Goal: Task Accomplishment & Management: Manage account settings

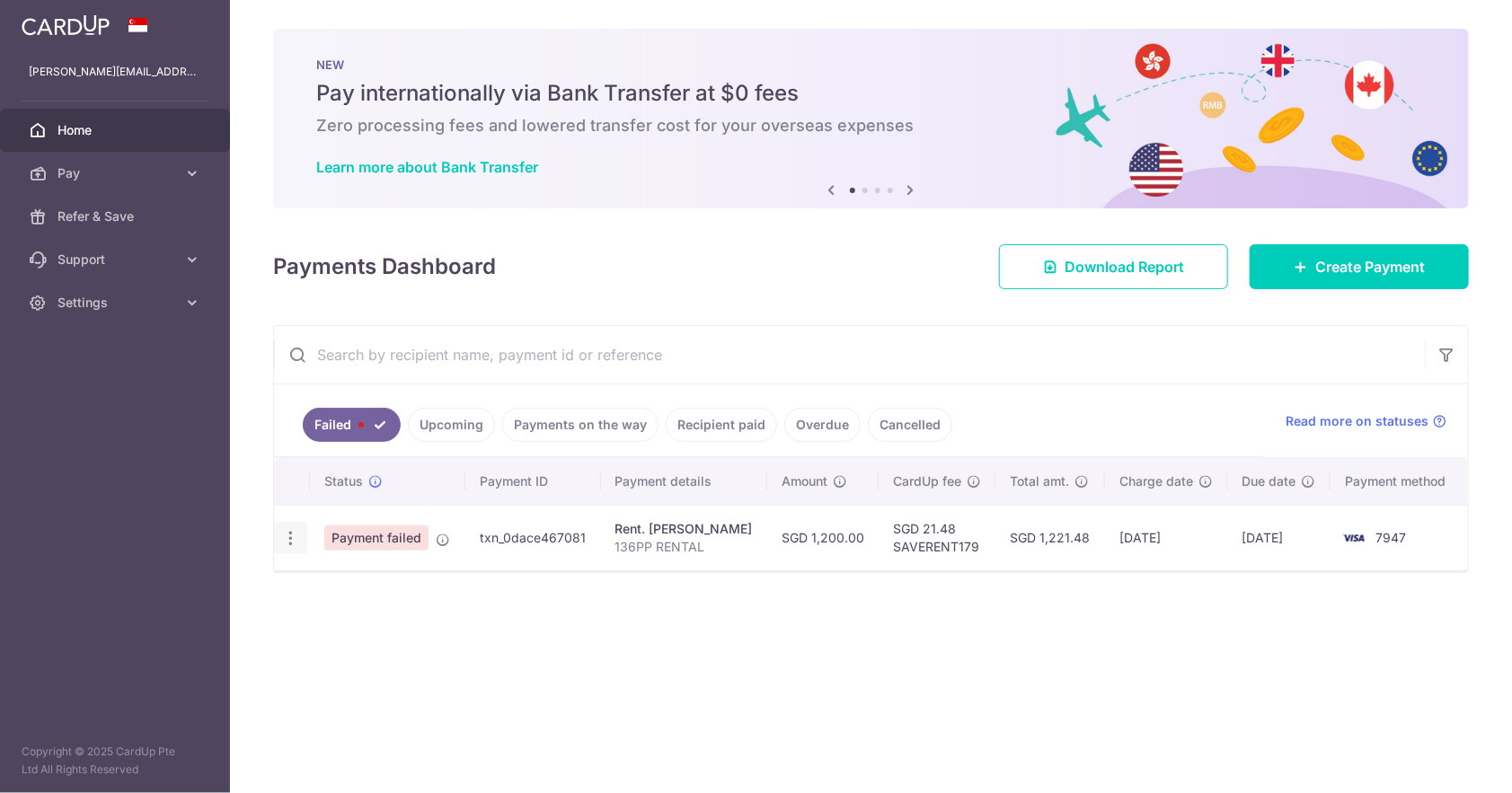
click at [280, 533] on div "Update payment Upload doc" at bounding box center [291, 538] width 33 height 33
click at [298, 534] on div "Update payment Upload doc" at bounding box center [291, 538] width 33 height 33
click at [289, 532] on icon "button" at bounding box center [291, 538] width 19 height 19
click at [672, 650] on div "Status Payment ID Payment details Amount CardUp fee Total amt. Charge date Due …" at bounding box center [871, 569] width 1195 height 223
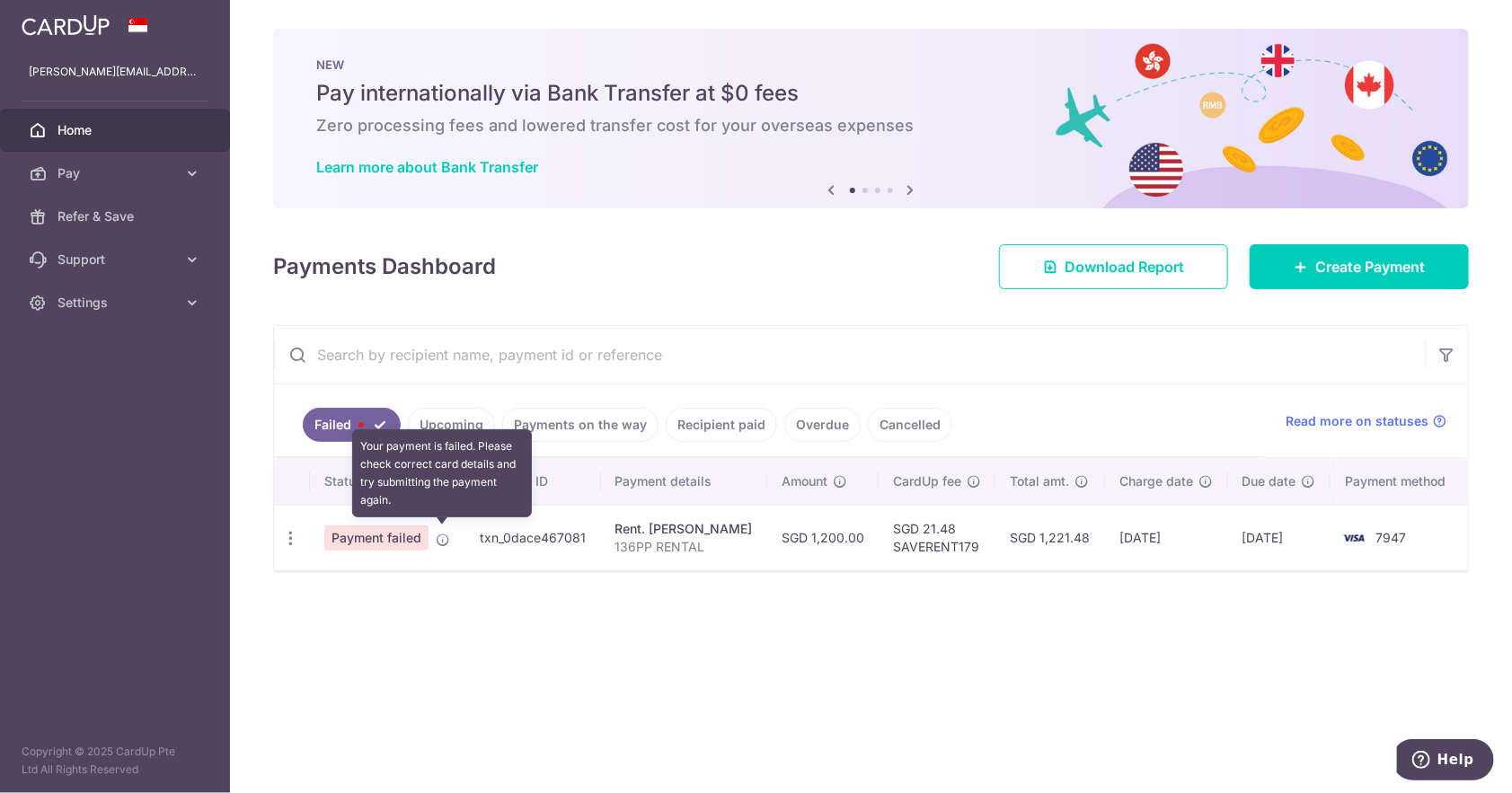
click at [443, 537] on icon at bounding box center [444, 540] width 15 height 15
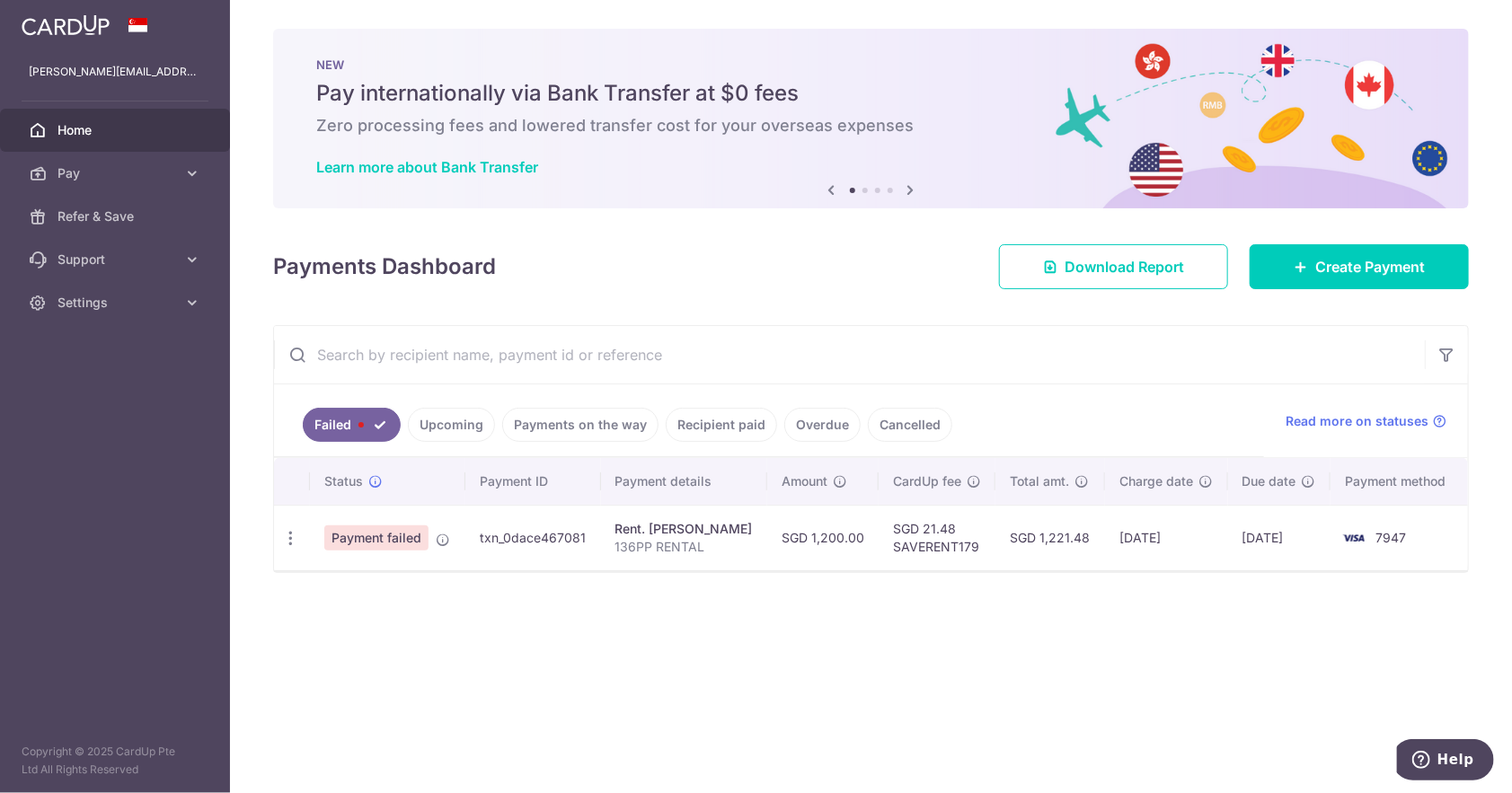
click at [400, 536] on span "Payment failed" at bounding box center [376, 537] width 104 height 25
click at [290, 541] on icon "button" at bounding box center [291, 538] width 19 height 19
click at [367, 577] on span "Update payment" at bounding box center [386, 587] width 122 height 21
radio input "true"
type input "1,200.00"
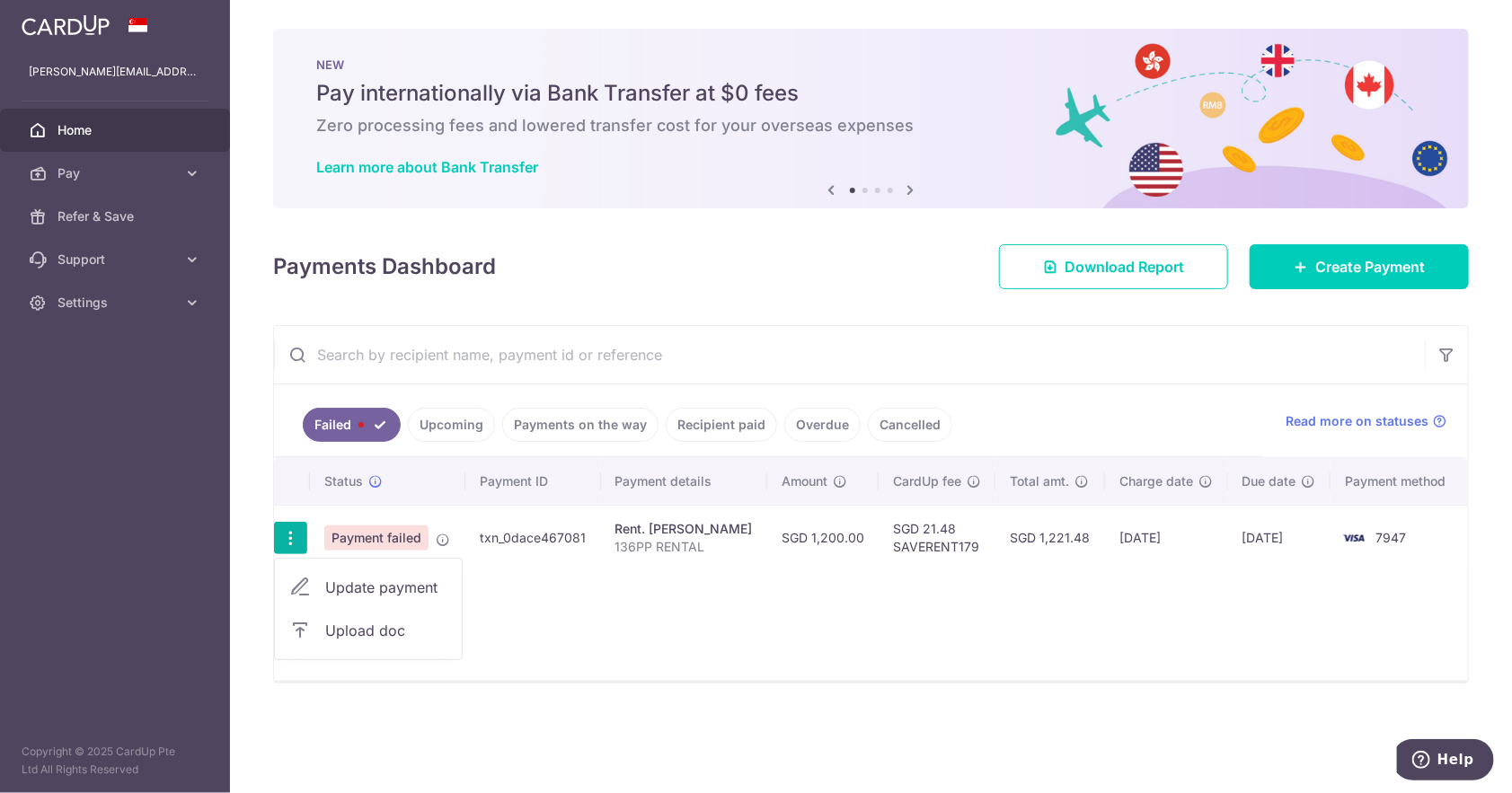
type input "136PP RENTAL"
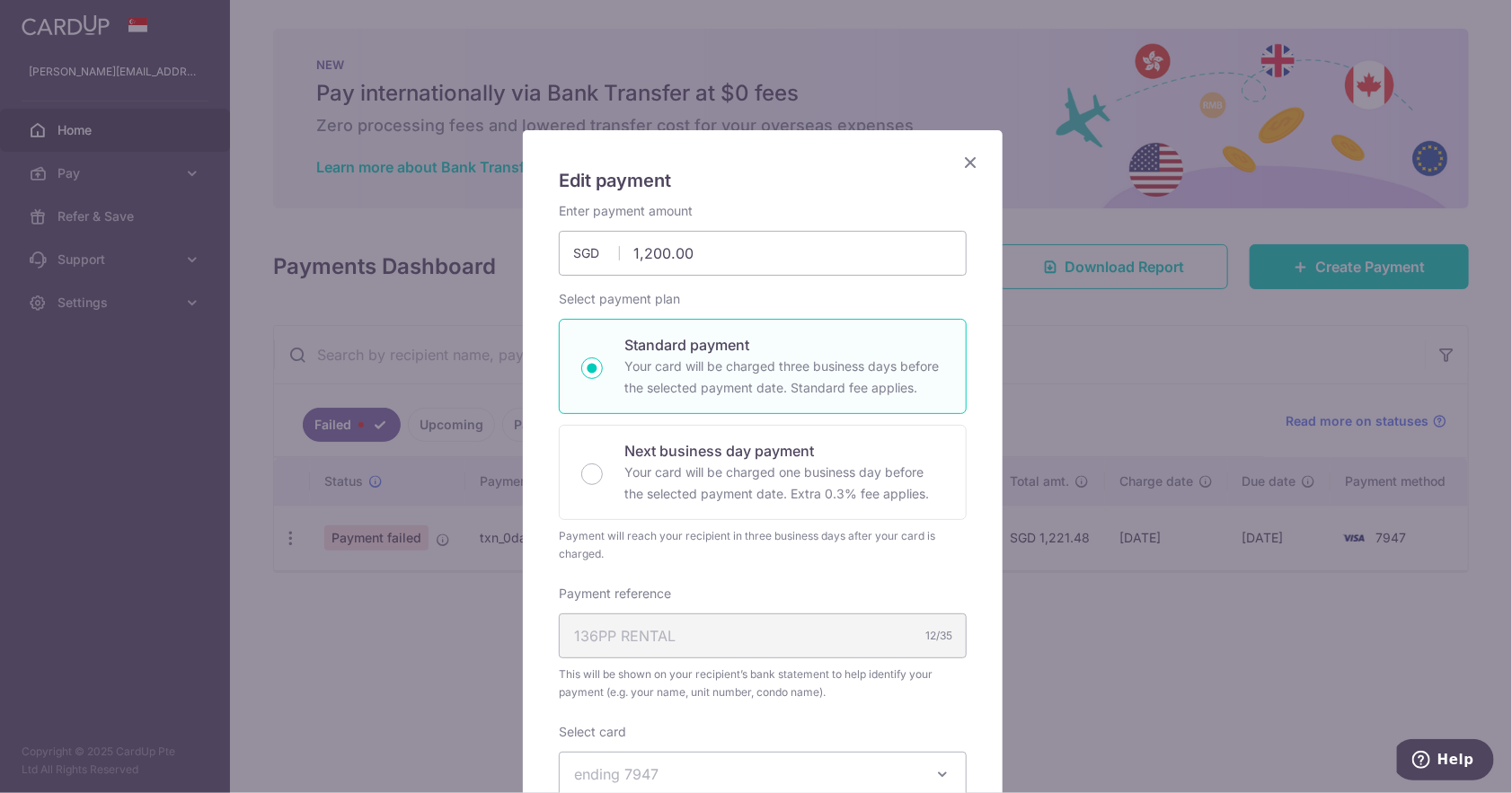
type input "SAVERENT179"
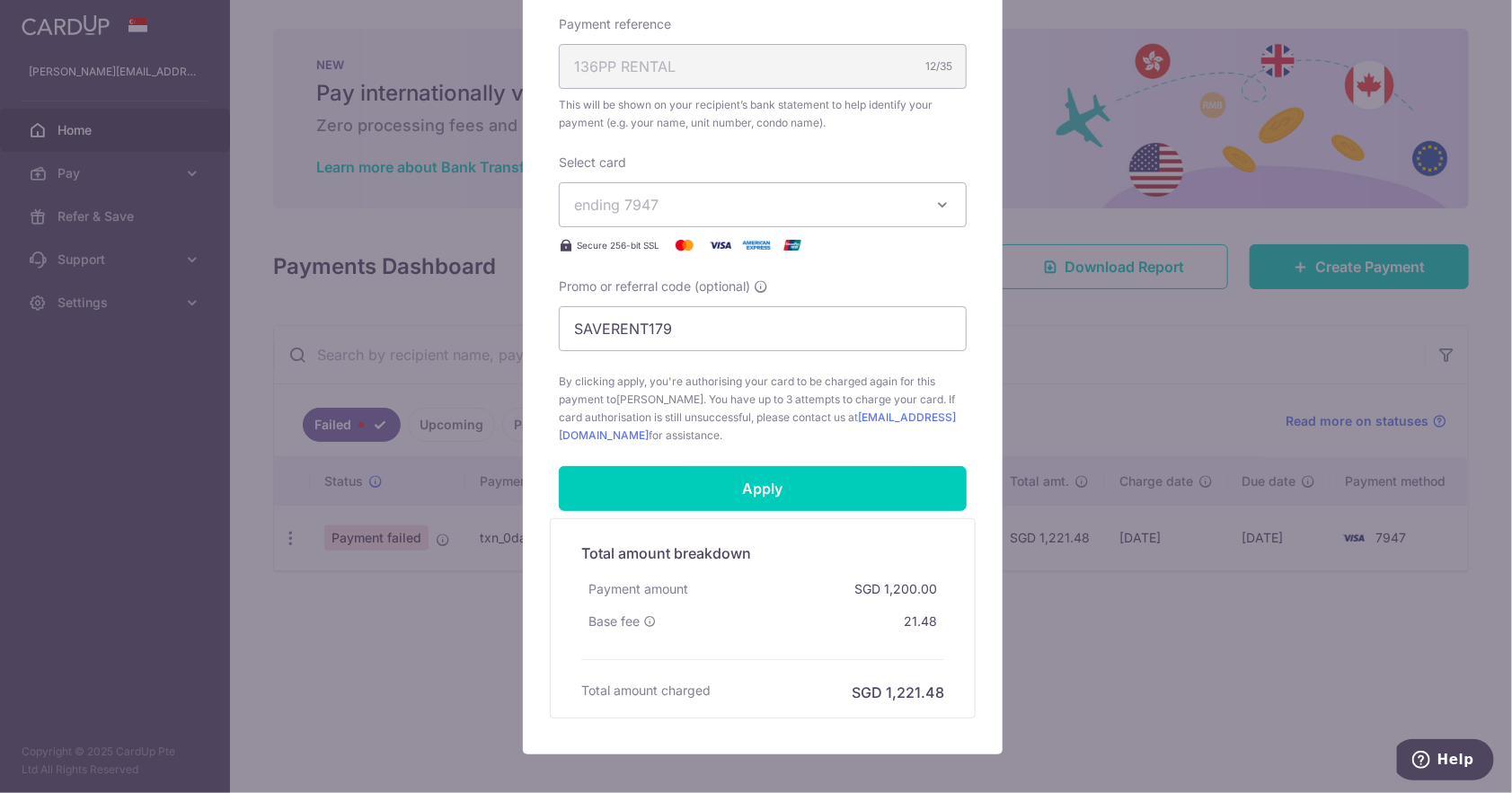
scroll to position [583, 0]
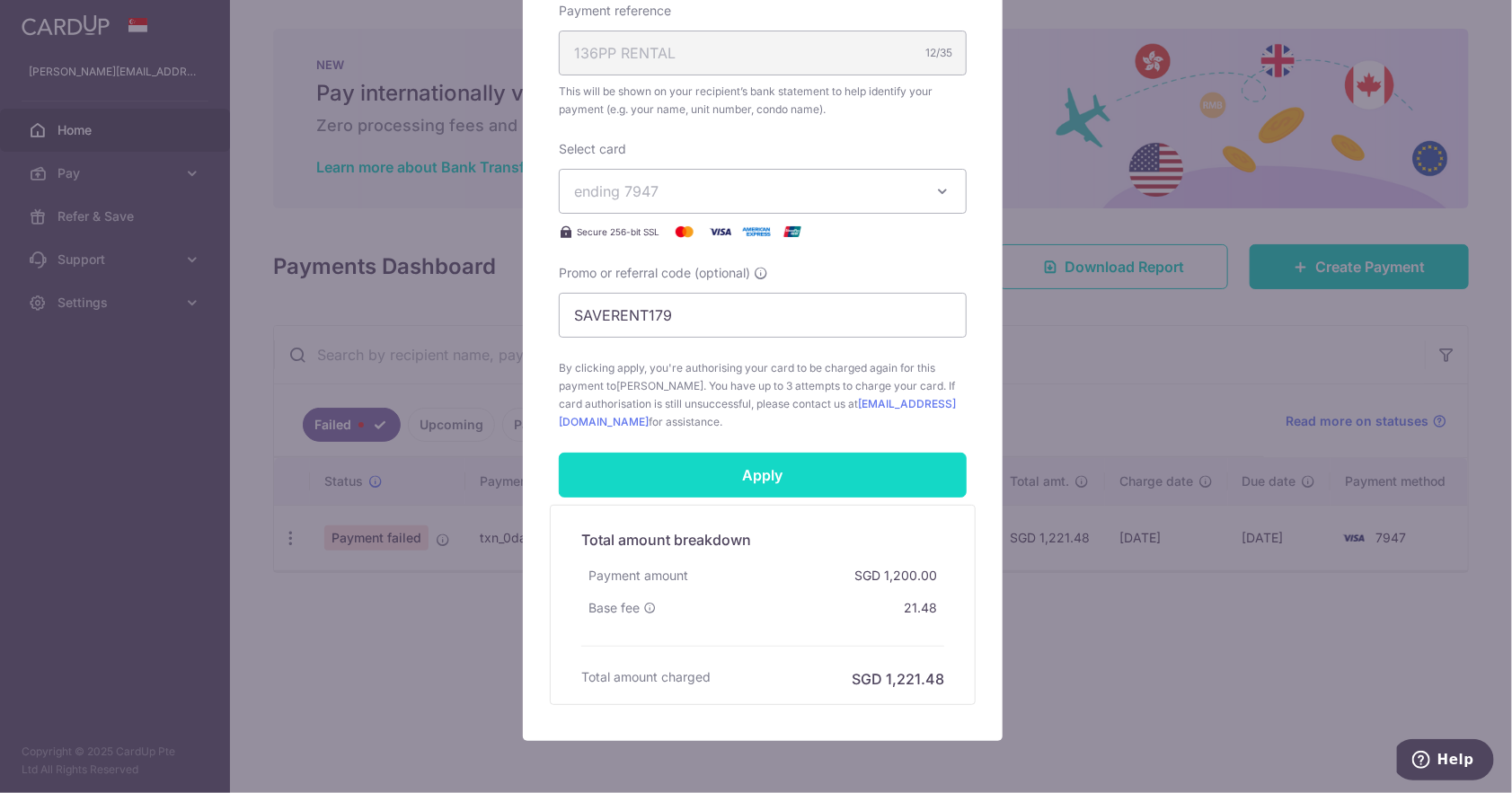
click at [847, 478] on input "Apply" at bounding box center [762, 475] width 408 height 45
